Goal: Navigation & Orientation: Find specific page/section

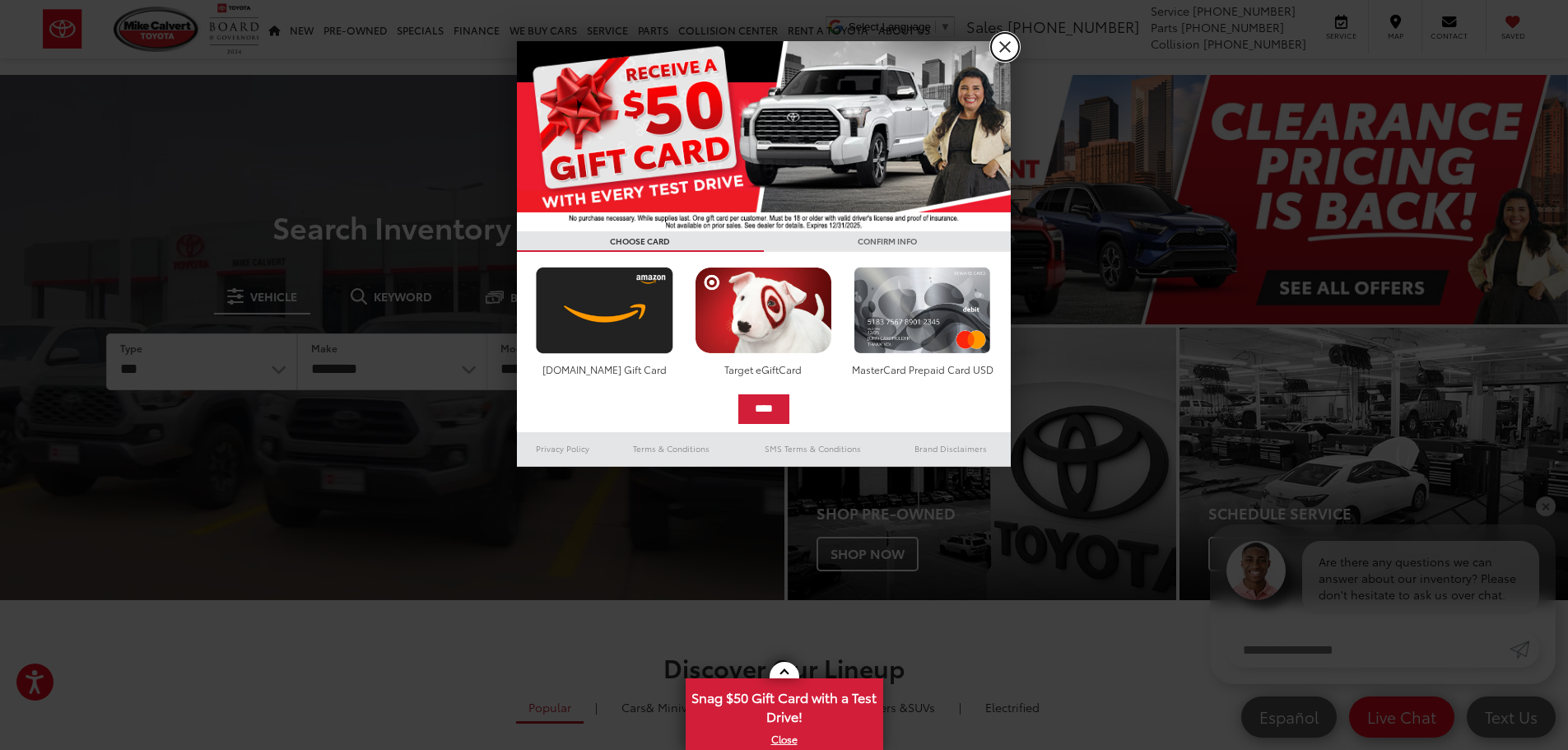
click at [1011, 43] on link "X" at bounding box center [1005, 47] width 28 height 28
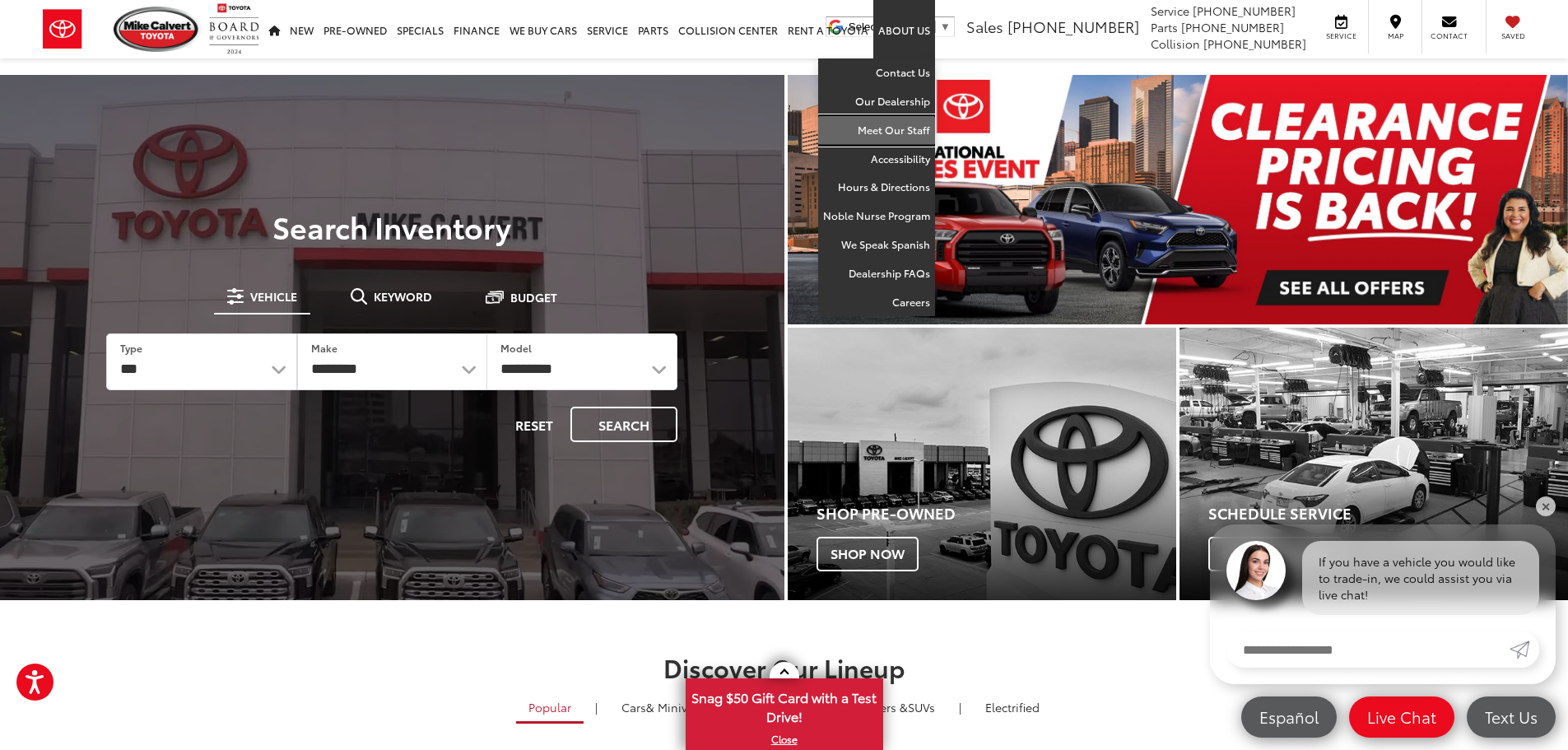
click at [887, 129] on link "Meet Our Staff" at bounding box center [876, 131] width 117 height 29
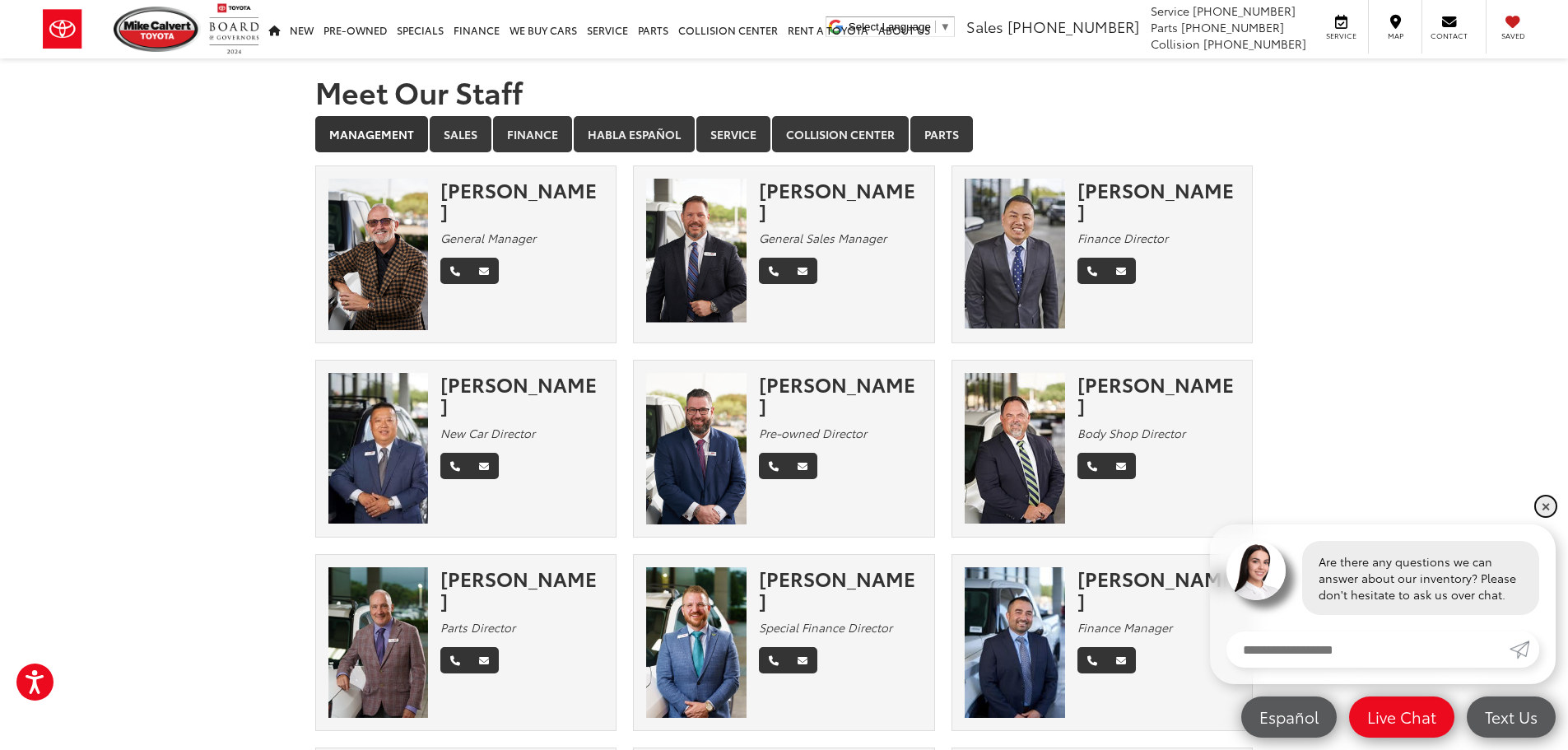
drag, startPoint x: 1543, startPoint y: 505, endPoint x: 1093, endPoint y: 503, distance: 450.0
click at [1541, 502] on link "✕" at bounding box center [1545, 506] width 20 height 20
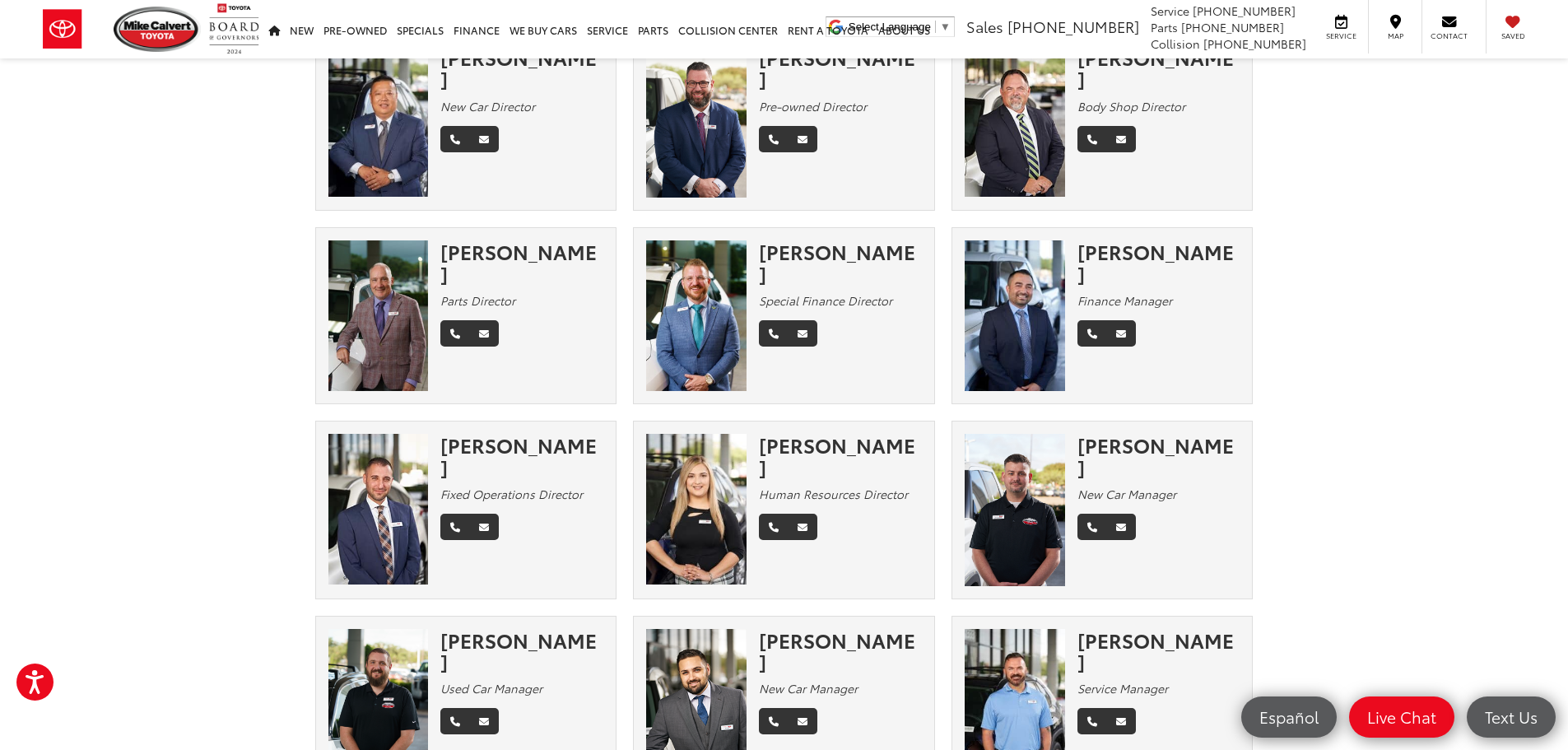
scroll to position [247, 0]
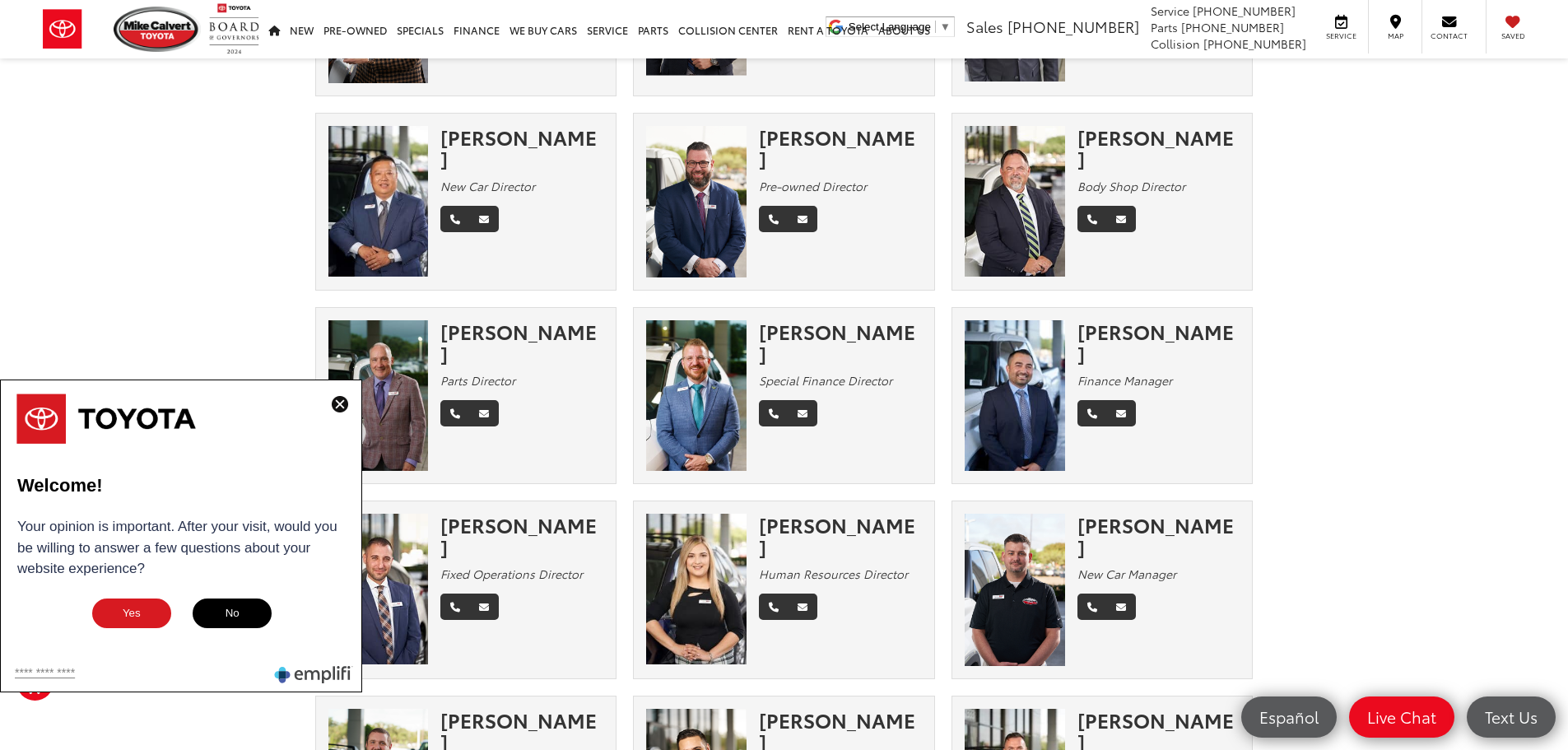
click at [337, 400] on img at bounding box center [339, 404] width 16 height 16
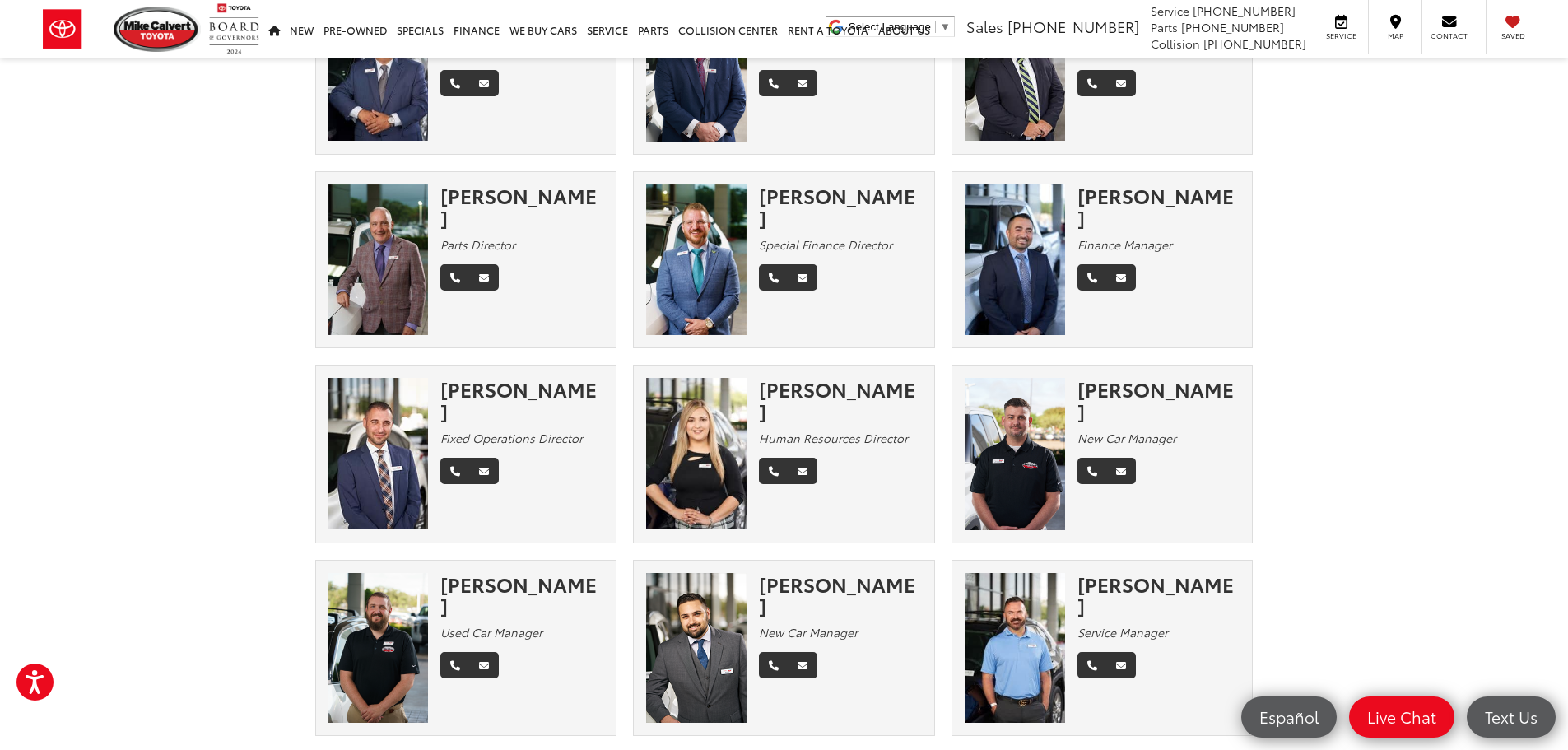
scroll to position [411, 0]
